Goal: Find specific page/section: Find specific page/section

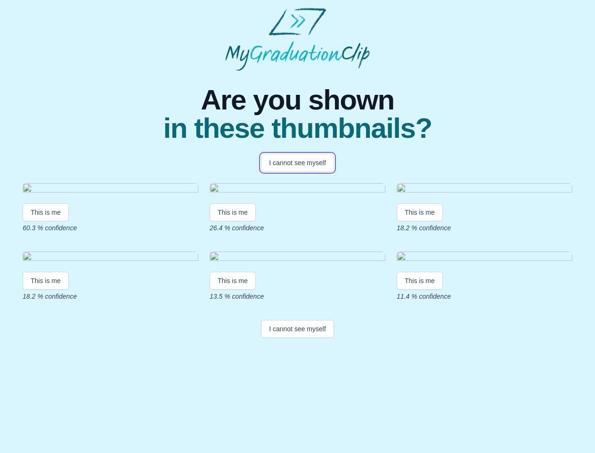
click at [297, 163] on button "I cannot see myself" at bounding box center [297, 163] width 73 height 18
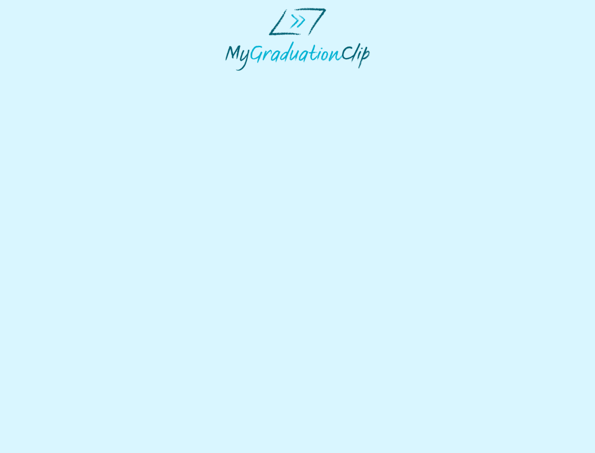
click at [46, 78] on html at bounding box center [297, 39] width 595 height 78
click at [234, 78] on html at bounding box center [297, 39] width 595 height 78
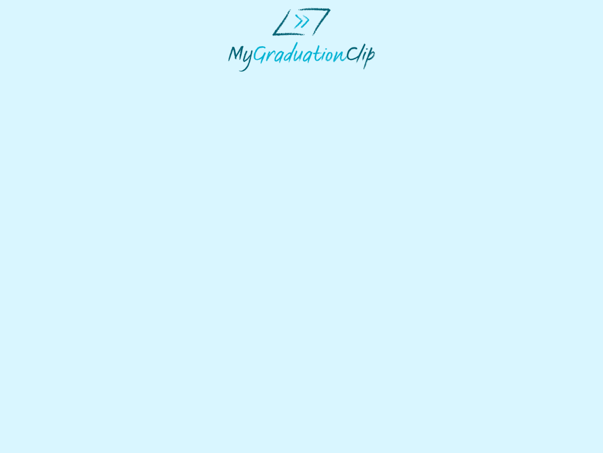
click at [422, 79] on html at bounding box center [301, 39] width 603 height 79
click at [46, 79] on html at bounding box center [301, 39] width 603 height 79
click at [234, 79] on html at bounding box center [301, 39] width 603 height 79
click at [422, 79] on html at bounding box center [301, 39] width 603 height 79
